Goal: Browse casually

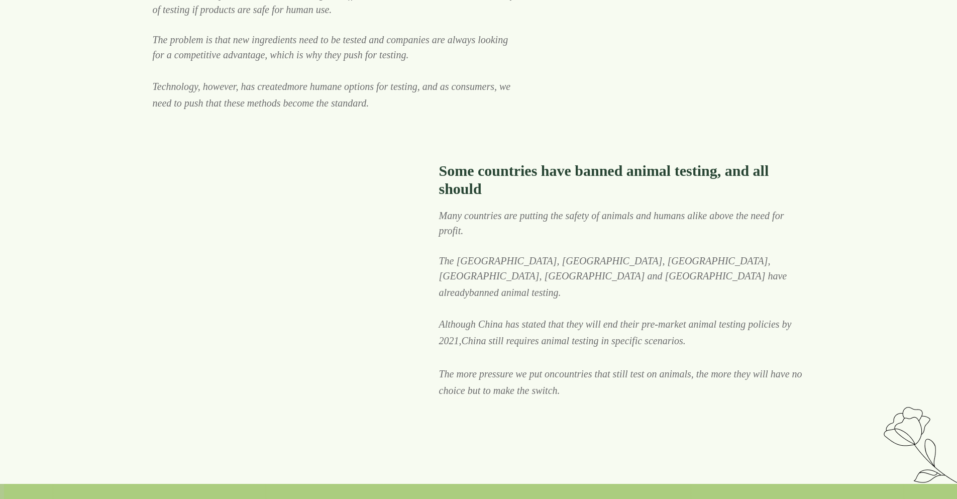
scroll to position [3206, 0]
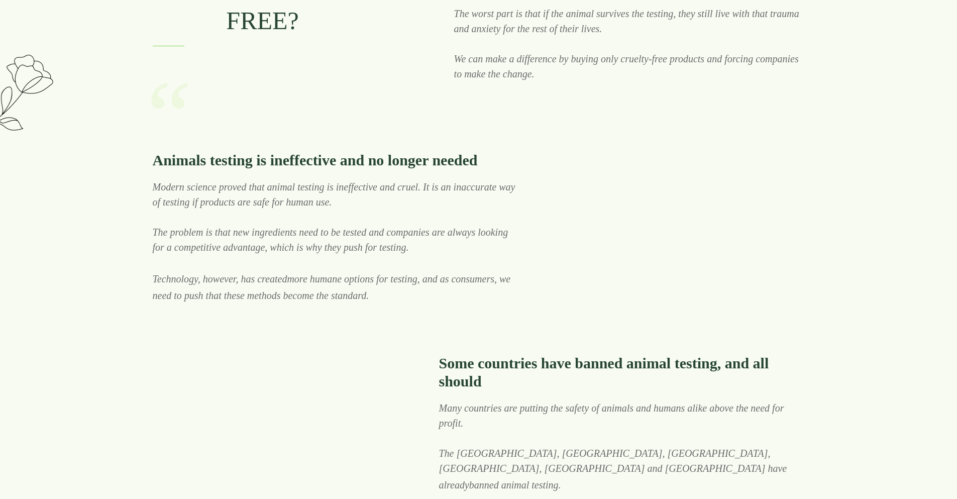
scroll to position [3137, 0]
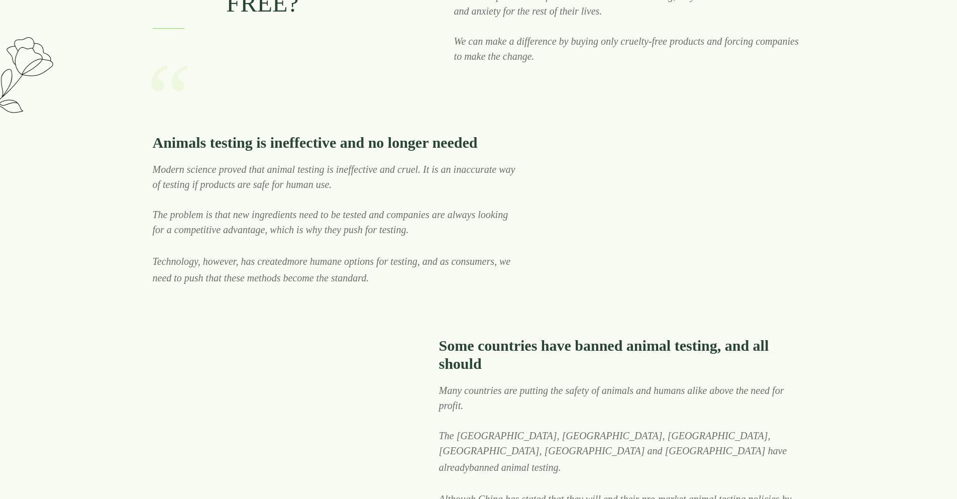
scroll to position [3206, 0]
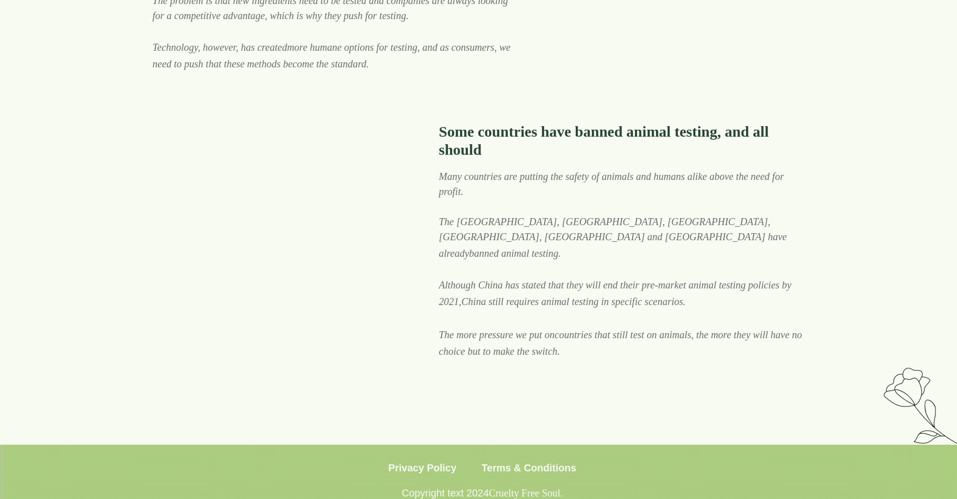
scroll to position [2619, 0]
